Goal: Find specific page/section: Find specific page/section

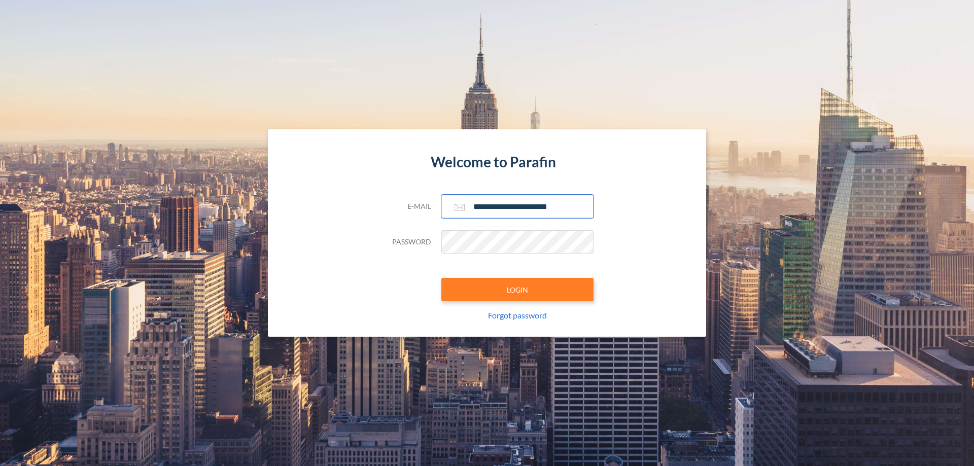
type input "**********"
click at [517, 290] on button "LOGIN" at bounding box center [517, 289] width 152 height 23
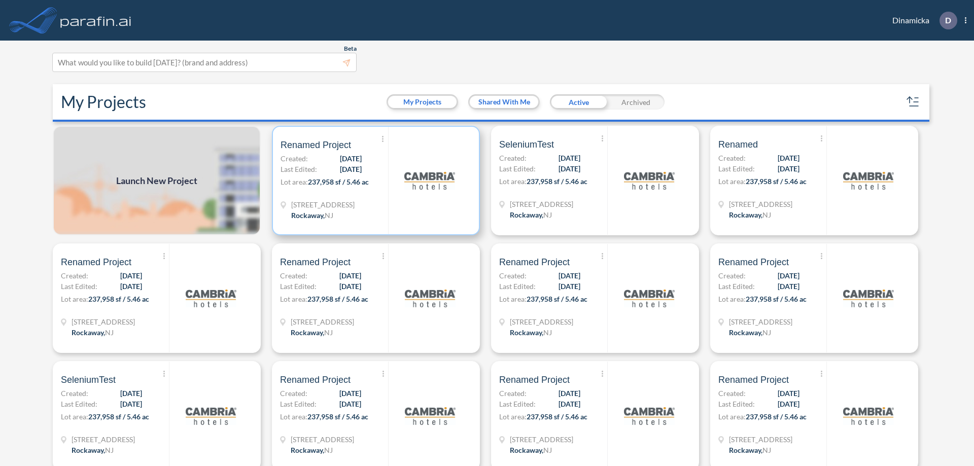
scroll to position [3, 0]
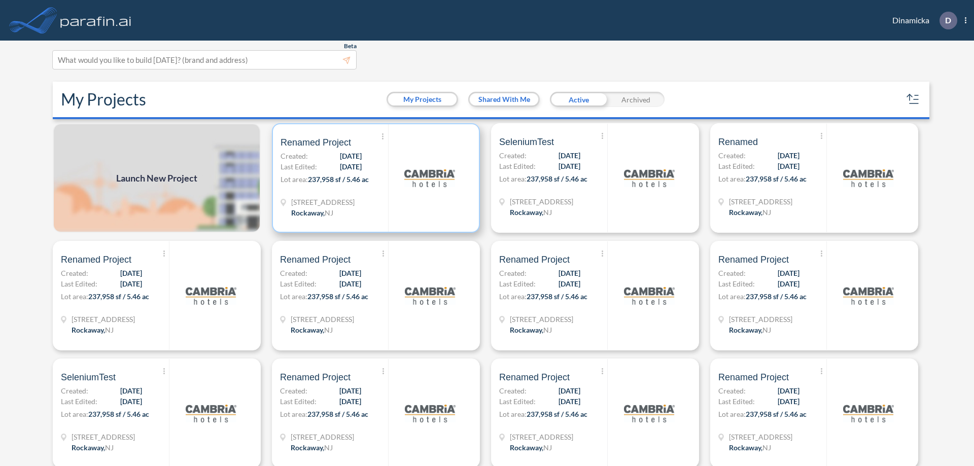
click at [374, 178] on p "Lot area: 237,958 sf / 5.46 ac" at bounding box center [334, 181] width 108 height 15
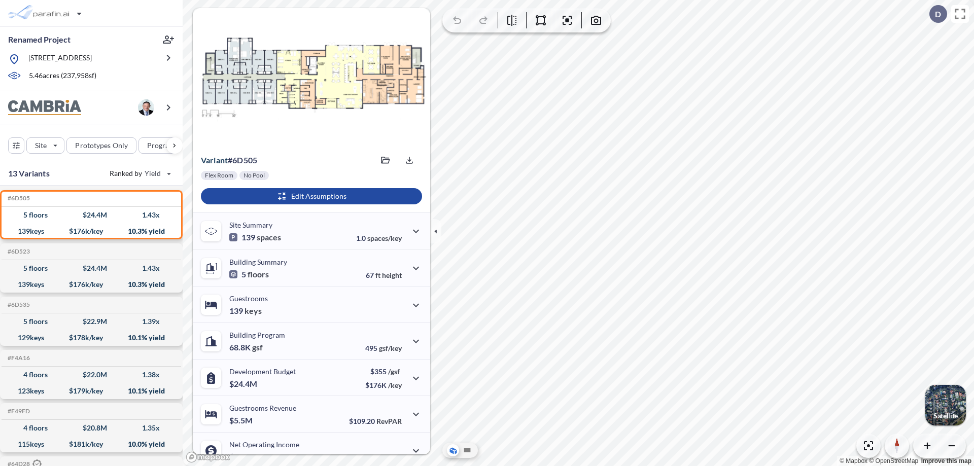
scroll to position [51, 0]
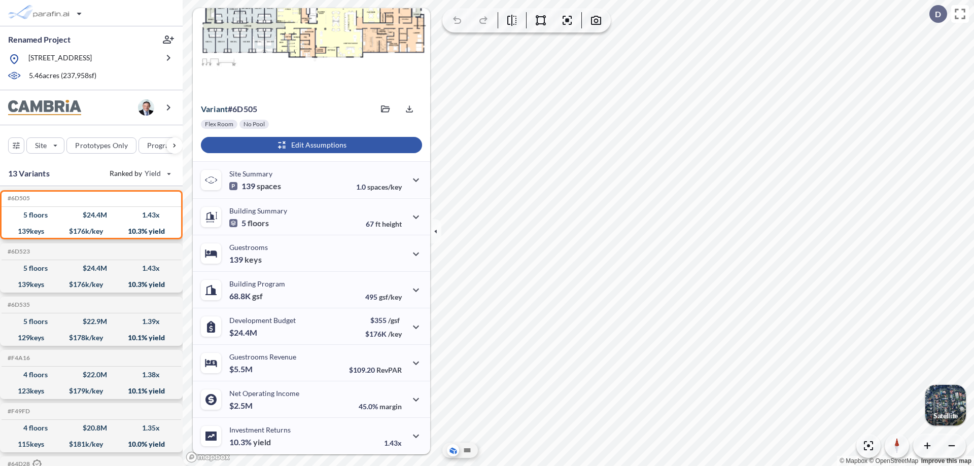
click at [310, 145] on div "button" at bounding box center [311, 145] width 221 height 16
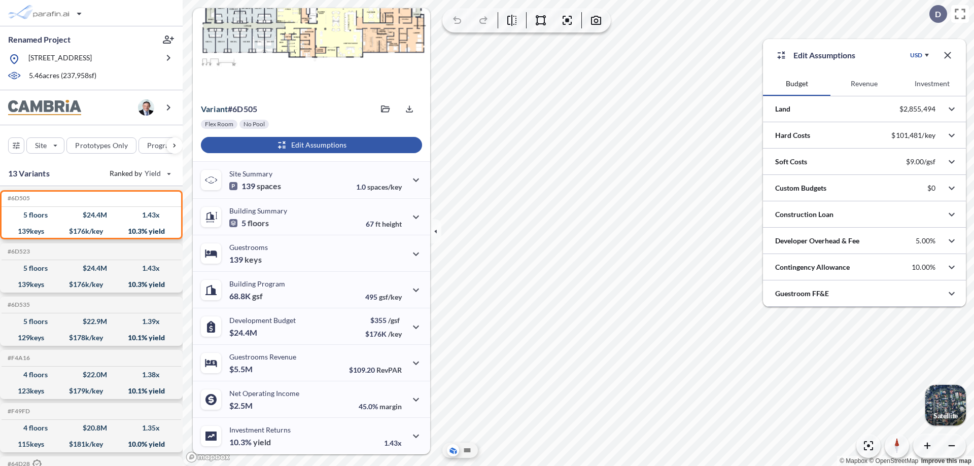
click at [932, 84] on button "Investment" at bounding box center [931, 83] width 67 height 24
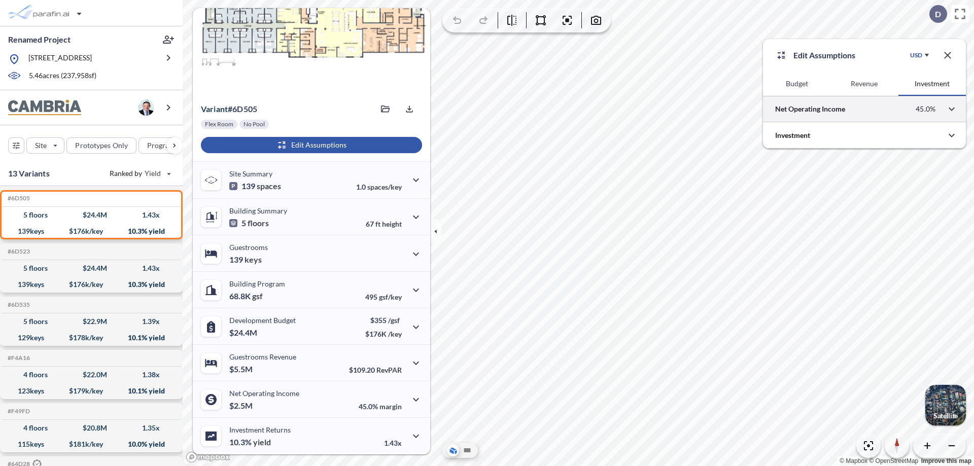
click at [864, 109] on div at bounding box center [864, 109] width 203 height 26
